Goal: Task Accomplishment & Management: Manage account settings

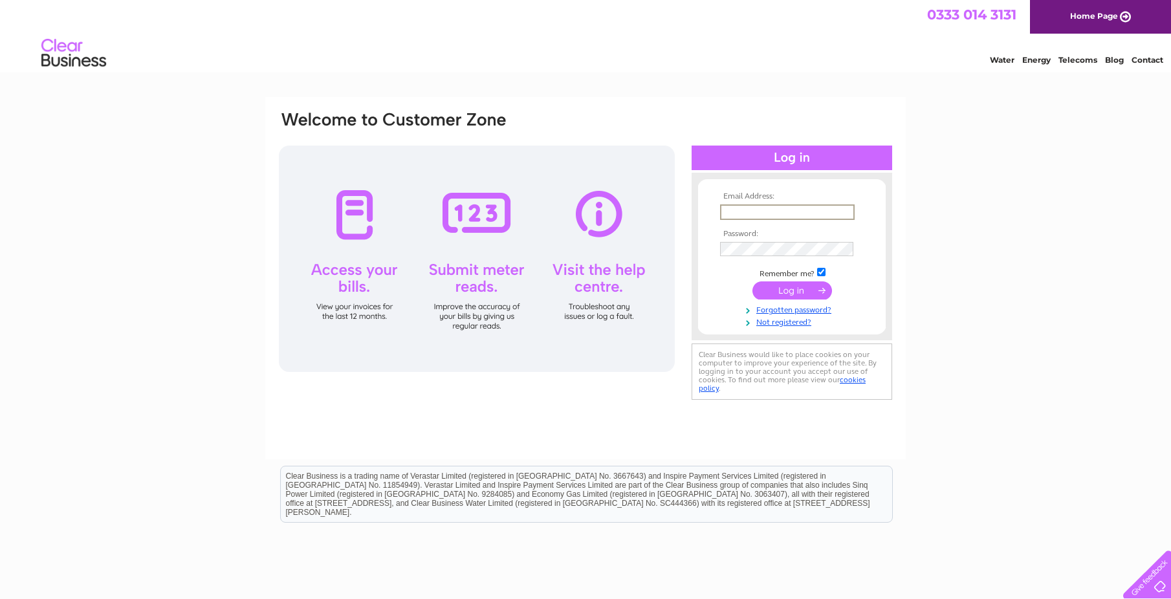
drag, startPoint x: 750, startPoint y: 210, endPoint x: 750, endPoint y: 199, distance: 11.6
click at [750, 210] on input "text" at bounding box center [787, 212] width 135 height 16
type input "finance@firestationcreative.co.uk"
click at [752, 281] on input "submit" at bounding box center [792, 290] width 80 height 18
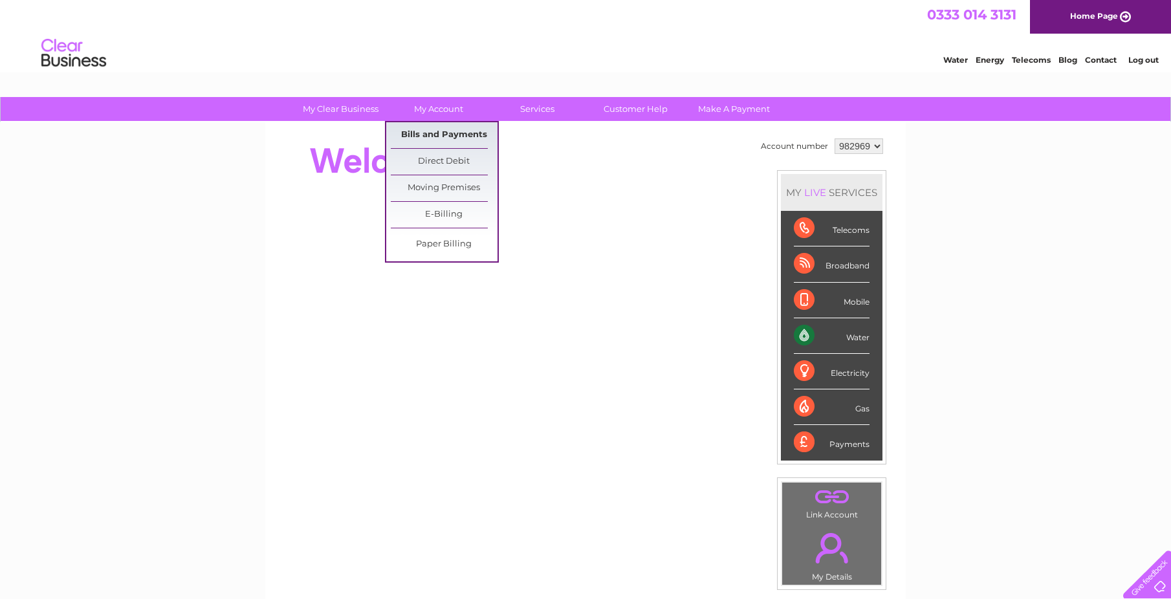
click at [434, 135] on link "Bills and Payments" at bounding box center [444, 135] width 107 height 26
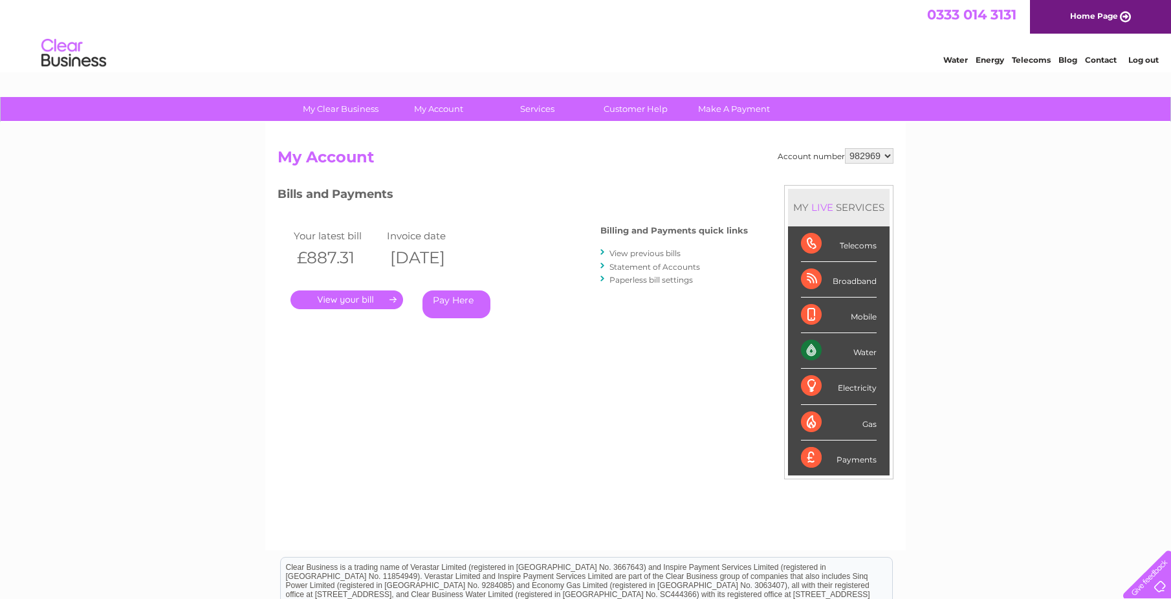
click at [350, 301] on link "." at bounding box center [346, 299] width 113 height 19
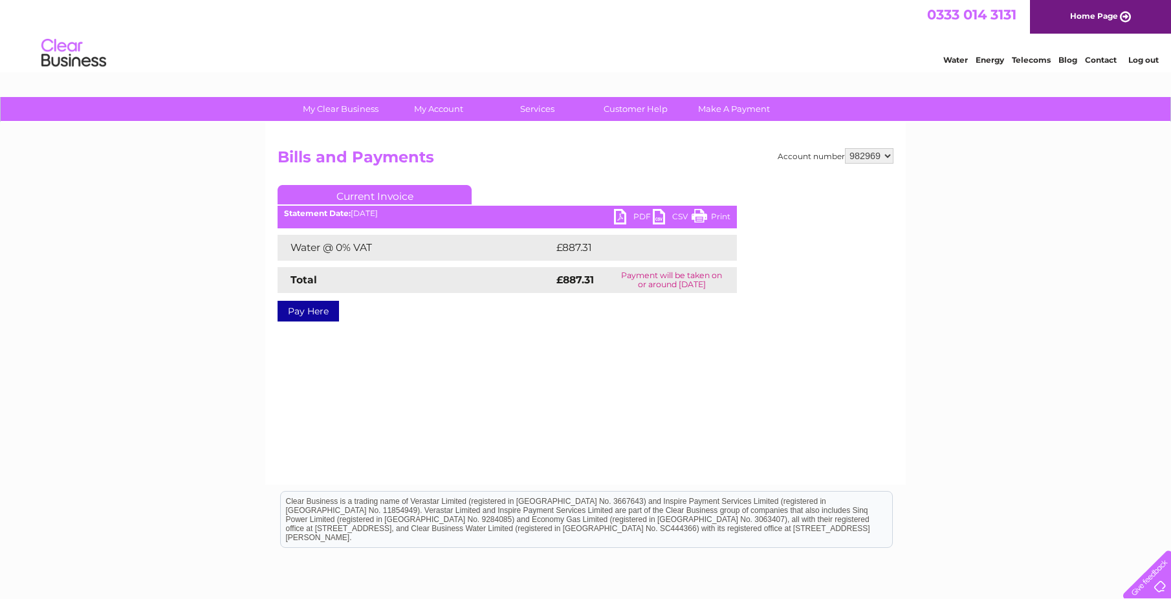
click at [620, 213] on link "PDF" at bounding box center [633, 218] width 39 height 19
click at [1153, 61] on link "Log out" at bounding box center [1143, 60] width 30 height 10
